Goal: Navigation & Orientation: Find specific page/section

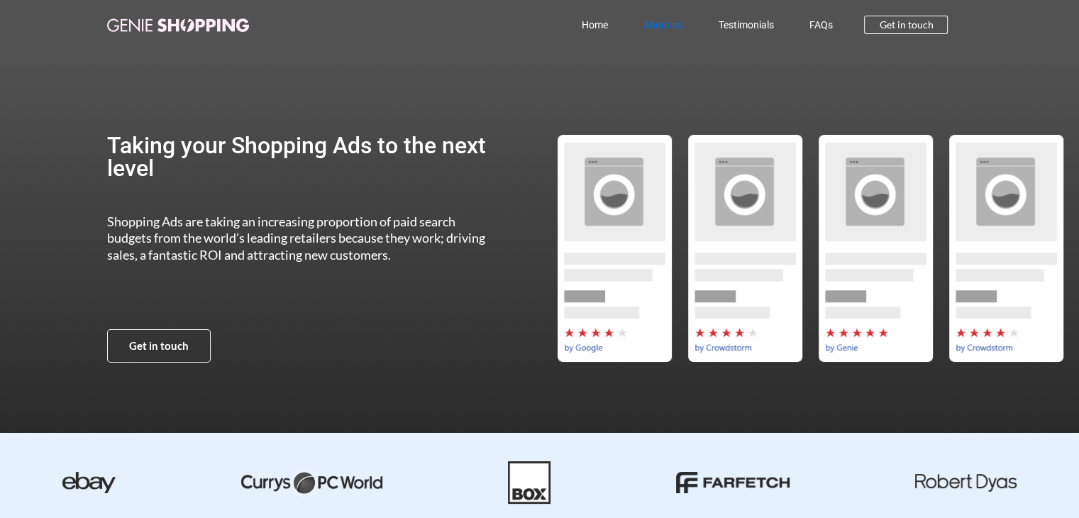
click at [662, 26] on link "About us" at bounding box center [662, 25] width 75 height 33
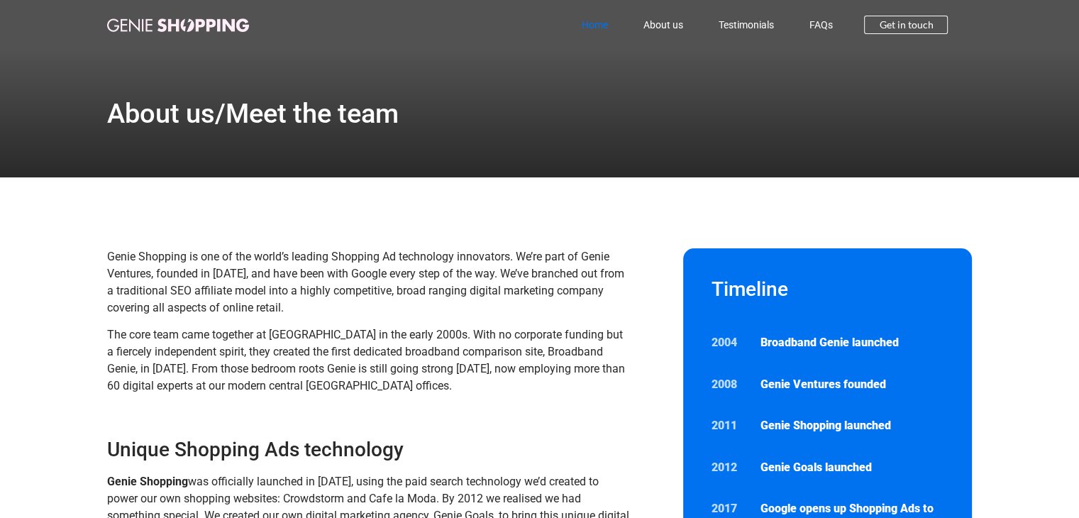
click at [589, 26] on link "Home" at bounding box center [594, 25] width 62 height 33
